Goal: Information Seeking & Learning: Learn about a topic

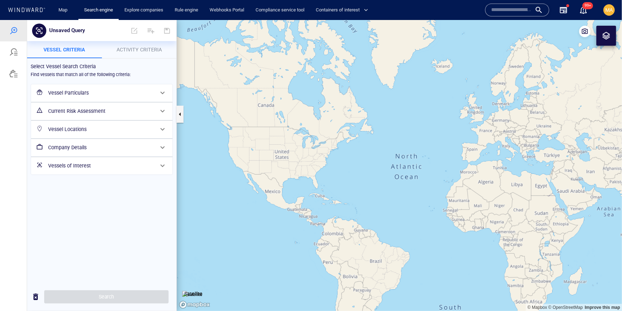
click at [510, 11] on input "text" at bounding box center [511, 10] width 41 height 11
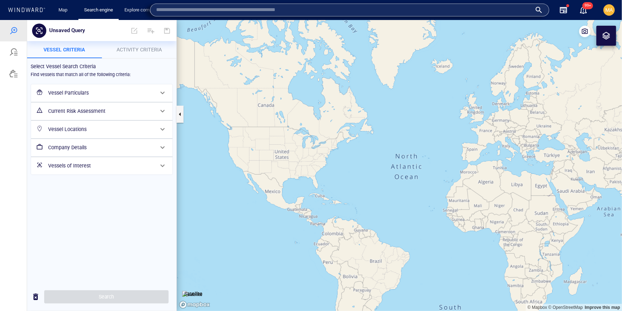
type input "*"
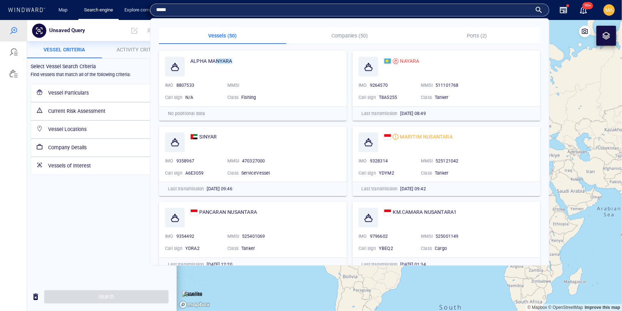
click at [159, 10] on input "*****" at bounding box center [344, 10] width 376 height 11
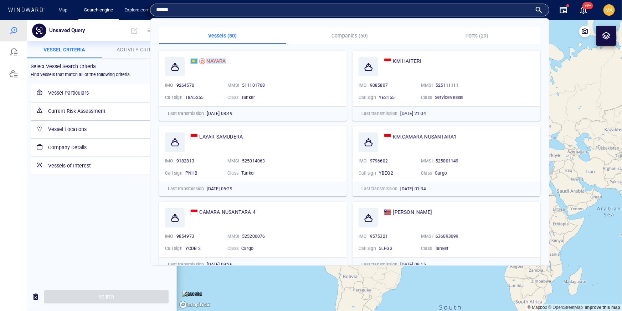
type input "******"
click at [353, 34] on p "Companies (50)" at bounding box center [350, 35] width 119 height 9
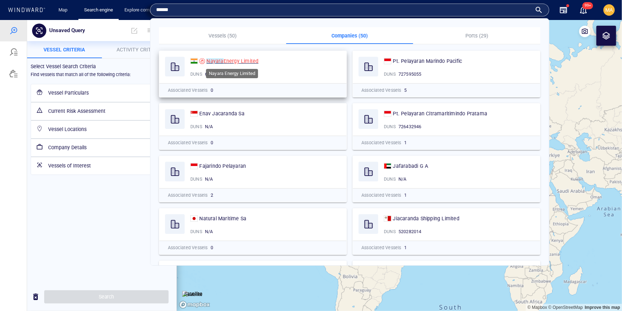
click at [219, 58] on mark "Nayara" at bounding box center [214, 61] width 17 height 6
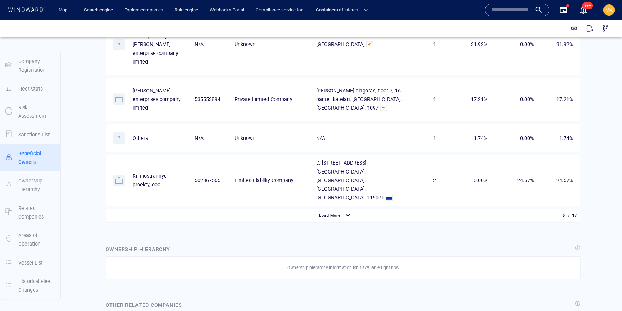
scroll to position [546, 0]
click at [29, 259] on p "Vessel List" at bounding box center [30, 262] width 25 height 9
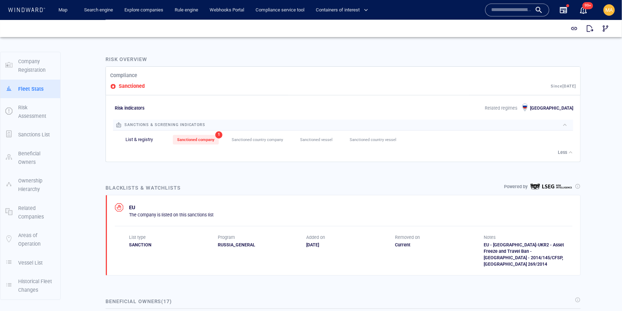
scroll to position [0, 0]
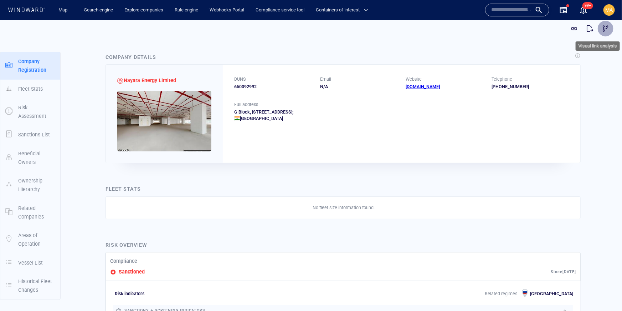
click at [608, 24] on button "button" at bounding box center [606, 28] width 16 height 16
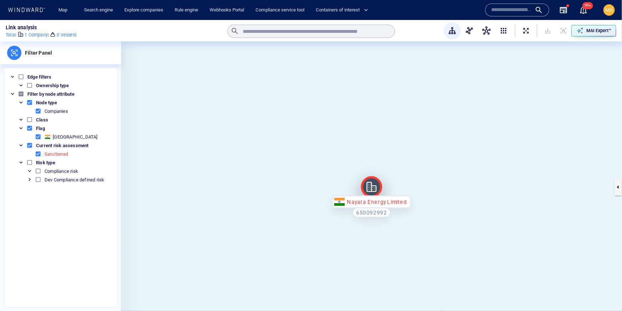
click at [372, 189] on icon at bounding box center [371, 186] width 21 height 21
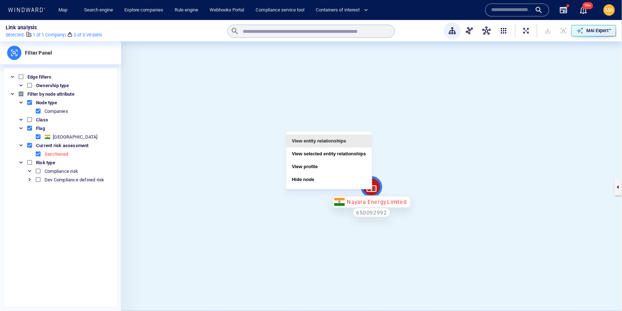
click at [342, 137] on button "View entity relationships" at bounding box center [329, 140] width 86 height 13
